Goal: Use online tool/utility: Utilize a website feature to perform a specific function

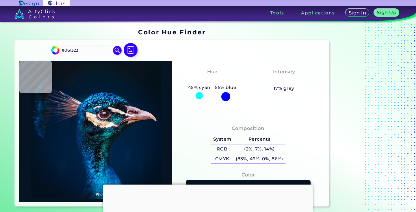
type input "#071323"
type input "#071321"
type input "#09131f"
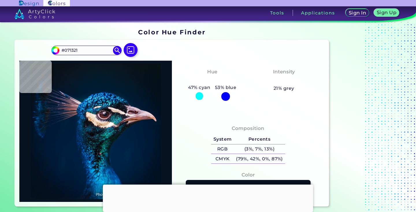
type input "#09131F"
type input "#02182d"
type input "#02182D"
type input "#64c4fb"
type input "#64C4FB"
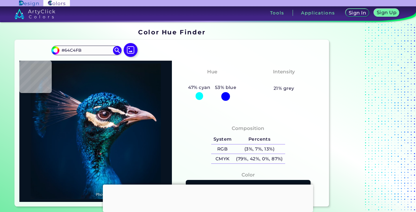
type input "#2a3046"
type input "#2A3046"
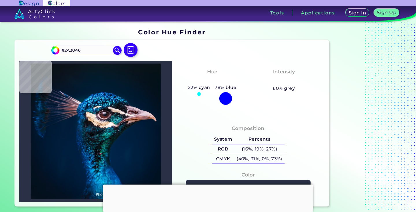
type input "#cfc1c4"
type input "#CFC1C4"
type input "#14121a"
type input "#14121A"
type input "#ac8190"
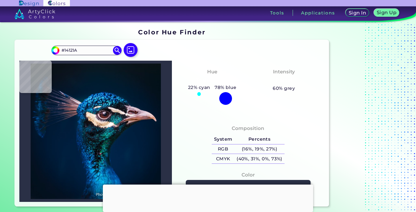
type input "#AC8190"
type input "#846072"
type input "#836071"
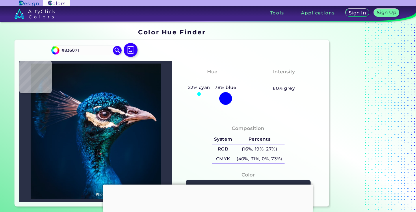
type input "#451719"
type input "#461e1c"
type input "#461E1C"
type input "#3b1a20"
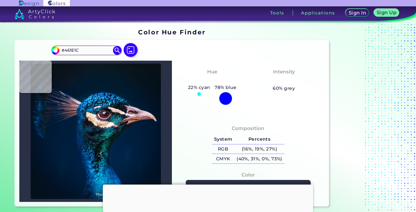
type input "#3B1A20"
type input "#2d0c15"
type input "#2D0C15"
type input "#401f28"
type input "#401F28"
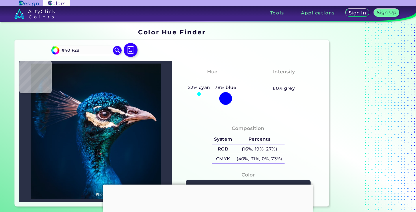
type input "#72525e"
type input "#72525E"
type input "#b698a4"
type input "#B698A4"
type input "#af92a2"
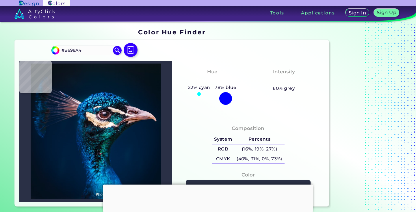
type input "#AF92A2"
type input "#b799ad"
type input "#B799AD"
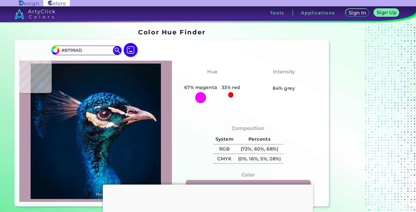
type input "#9c7e93"
type input "#9C7E93"
type input "#bb9fb0"
type input "#BB9FB0"
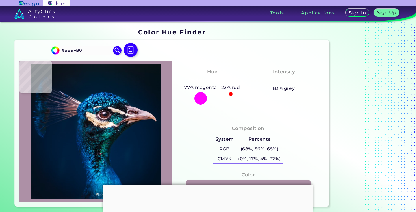
type input "#ad90a6"
type input "#AD90A6"
type input "#d7bdca"
type input "#D7BDCA"
type input "#011a32"
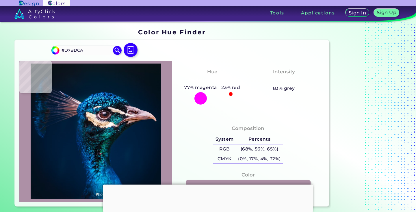
type input "#011A32"
type input "#00172c"
type input "#00172C"
type input "#031424"
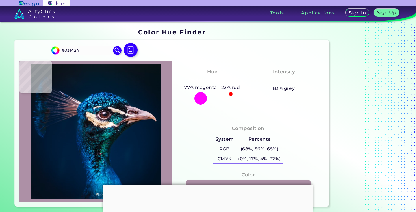
type input "#05121b"
type input "#05121B"
type input "#041119"
type input "#071218"
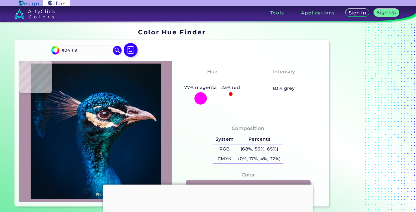
type input "#071218"
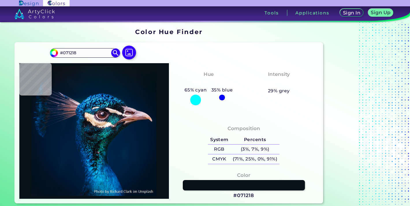
type input "#000000"
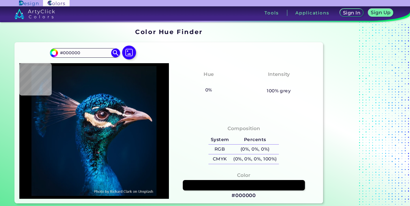
type input "#051218"
type input "#071218"
type input "#08121b"
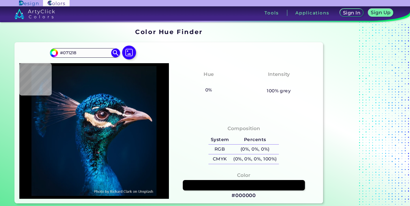
type input "#08121B"
type input "#09111c"
type input "#09111C"
type input "#06141d"
type input "#06141D"
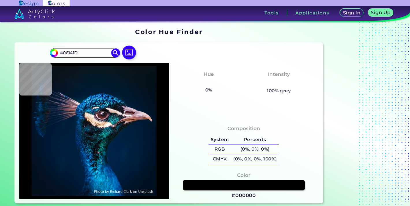
type input "#071520"
click at [129, 80] on img at bounding box center [94, 131] width 144 height 130
